Goal: Task Accomplishment & Management: Complete application form

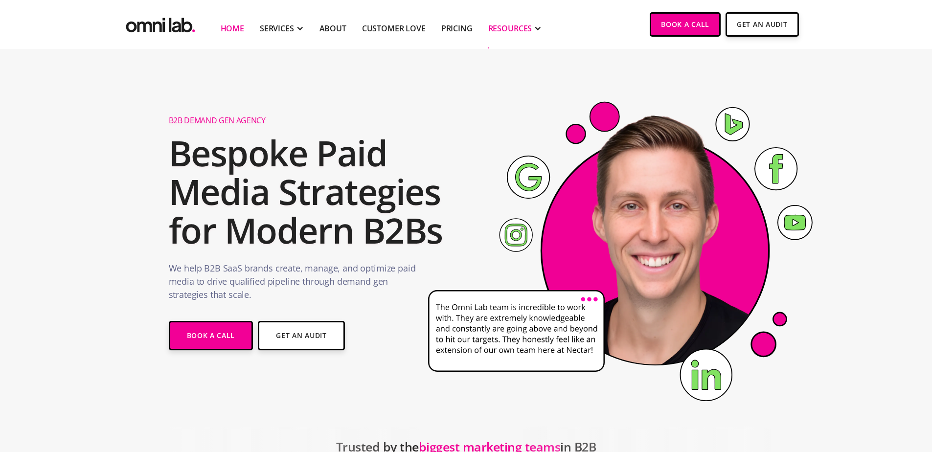
click at [512, 32] on div "RESOURCES" at bounding box center [510, 29] width 44 height 12
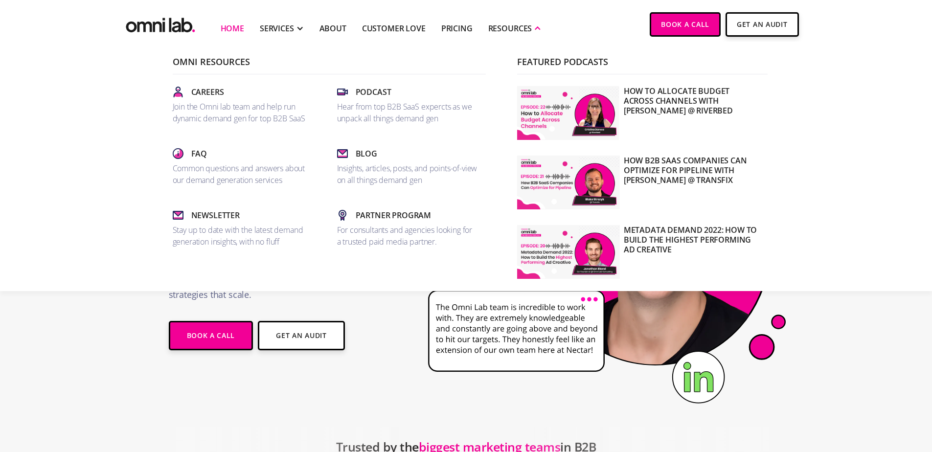
click at [238, 75] on div "Omni Resources Careers Join the Omni lab team and help run dynamic demand gen f…" at bounding box center [325, 170] width 313 height 226
click at [236, 102] on p "Join the Omni lab team and help run dynamic demand gen for top B2B SaaS" at bounding box center [243, 112] width 141 height 23
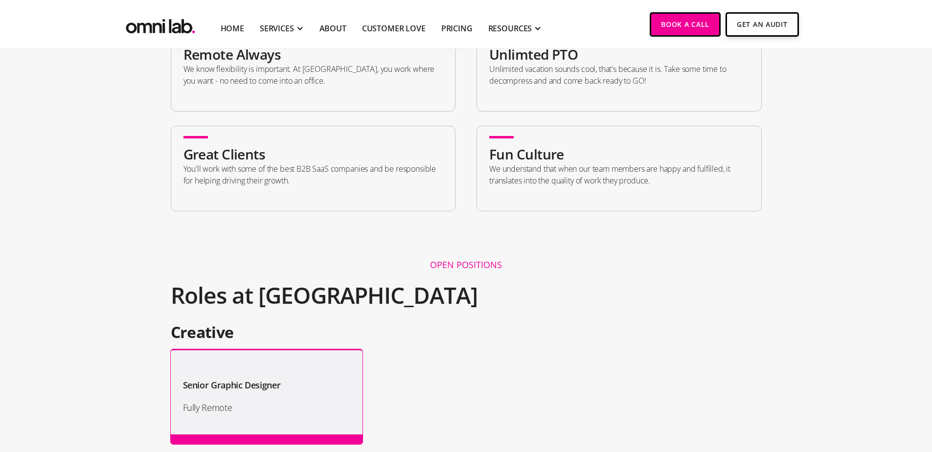
scroll to position [736, 0]
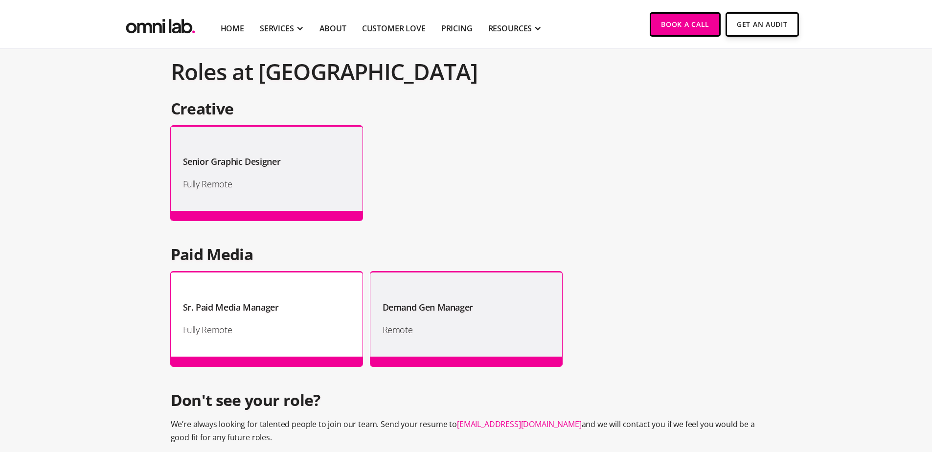
click at [308, 323] on h1 "Fully Remote" at bounding box center [266, 330] width 167 height 15
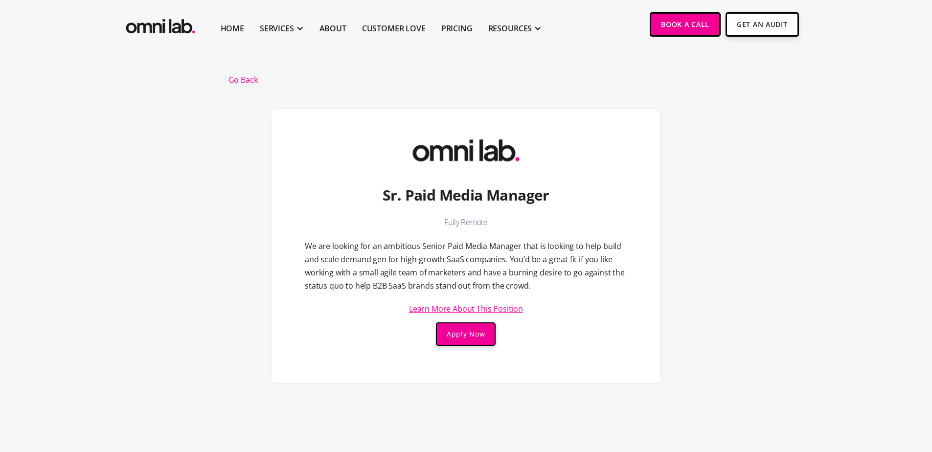
click at [490, 307] on link "Learn More About This Position" at bounding box center [466, 309] width 114 height 8
click at [504, 194] on h1 "Sr. Paid Media Manager" at bounding box center [466, 195] width 167 height 19
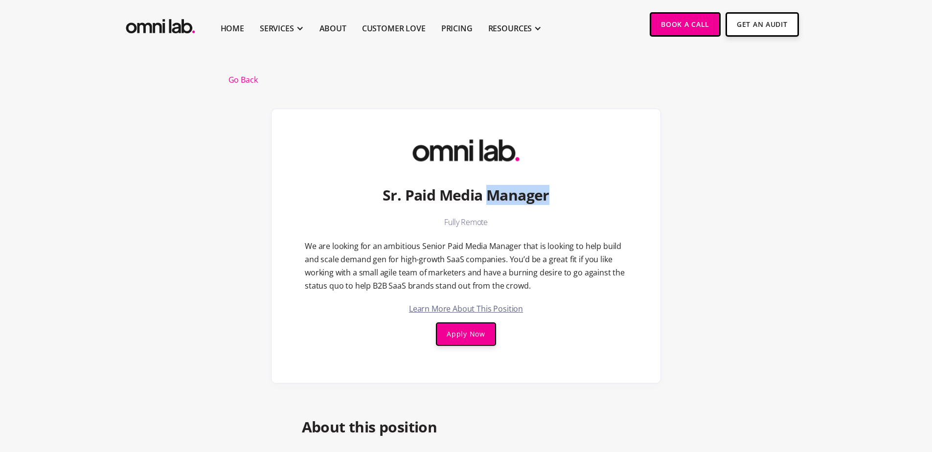
click at [504, 194] on h1 "Sr. Paid Media Manager" at bounding box center [466, 195] width 167 height 19
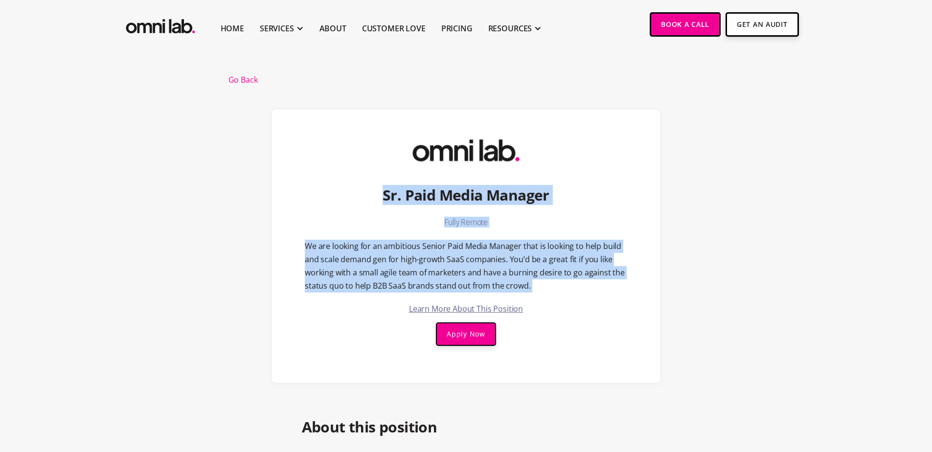
drag, startPoint x: 504, startPoint y: 194, endPoint x: 510, endPoint y: 284, distance: 90.2
click at [510, 284] on div "Sr. Paid Media Manager Fully Remote We are looking for an ambitious Senior Paid…" at bounding box center [466, 246] width 390 height 275
click at [577, 203] on div "Sr. Paid Media Manager Fully Remote We are looking for an ambitious Senior Paid…" at bounding box center [466, 246] width 390 height 275
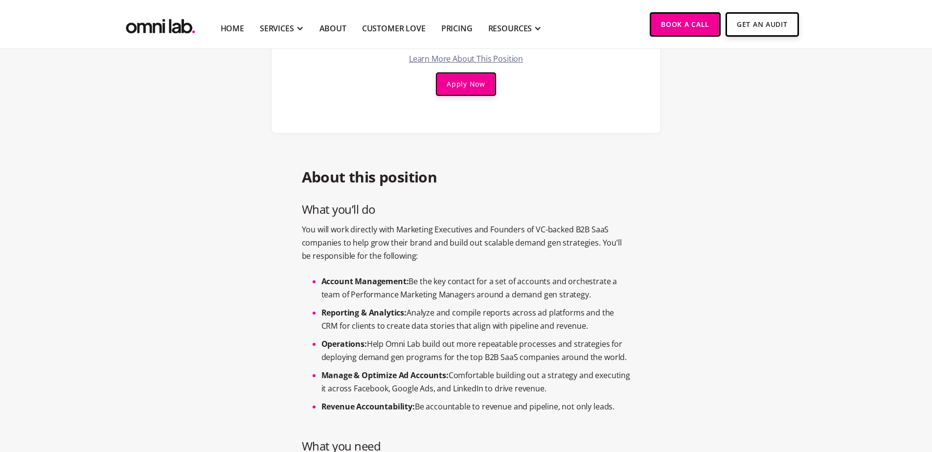
scroll to position [223, 0]
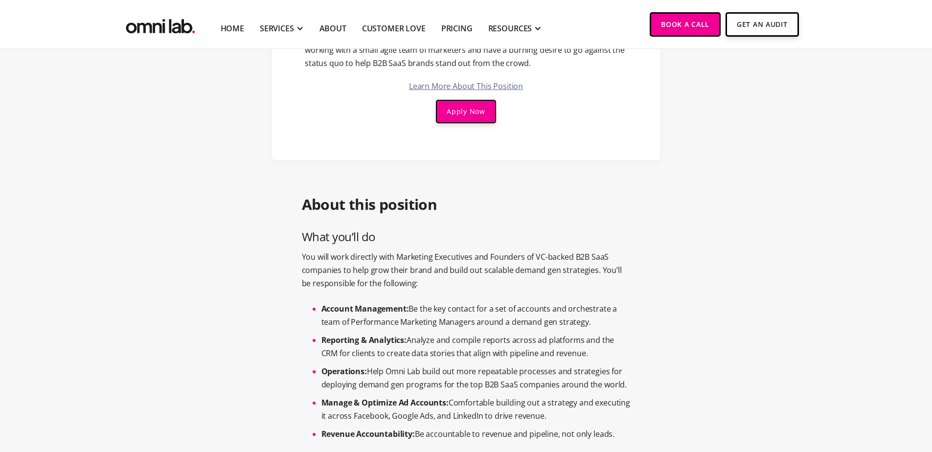
click at [379, 210] on h2 "About this position" at bounding box center [466, 204] width 329 height 19
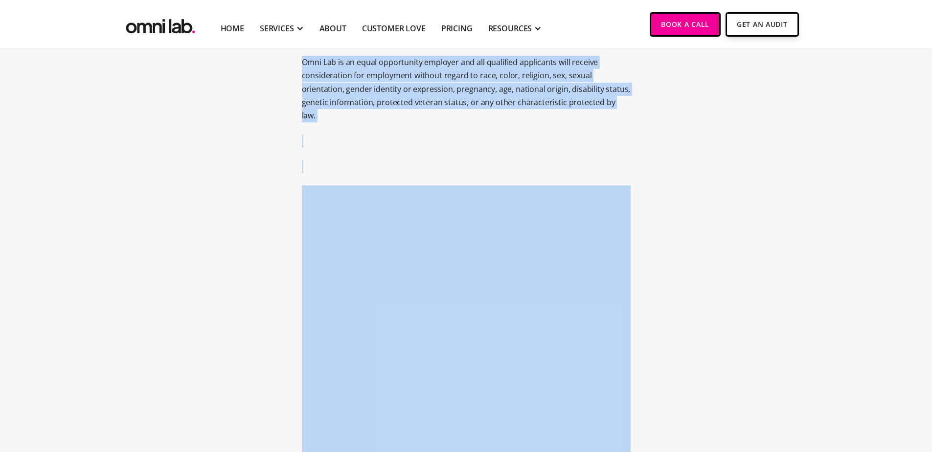
scroll to position [974, 0]
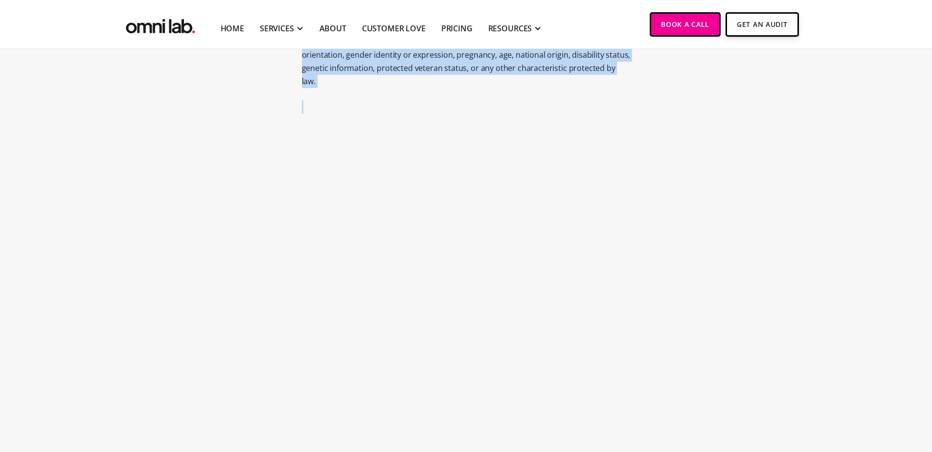
drag, startPoint x: 379, startPoint y: 210, endPoint x: 516, endPoint y: 75, distance: 192.8
click at [516, 75] on div "Go Back Sr. Paid Media Manager Fully Remote We are looking for an ambitious Sen…" at bounding box center [466, 90] width 499 height 1982
copy div "About this position What you’ll do You will work directly with Marketing Execut…"
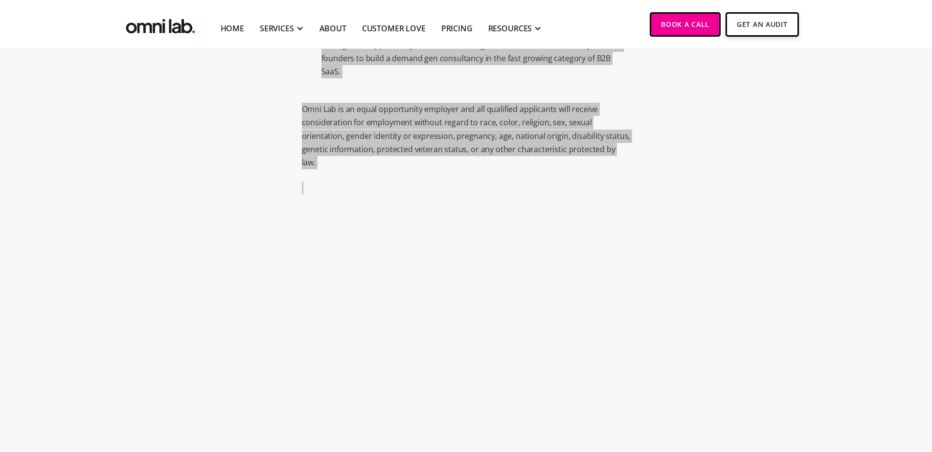
scroll to position [1146, 0]
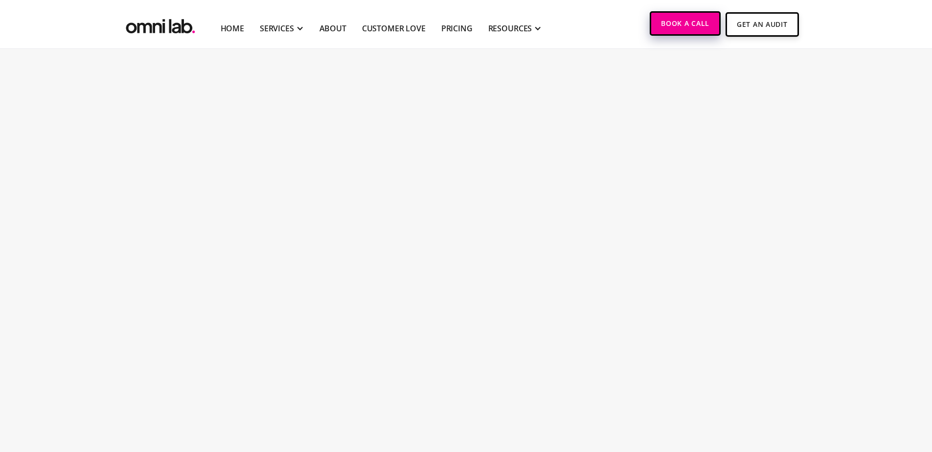
click at [696, 28] on link "Book a Call" at bounding box center [685, 23] width 71 height 24
